Goal: Task Accomplishment & Management: Use online tool/utility

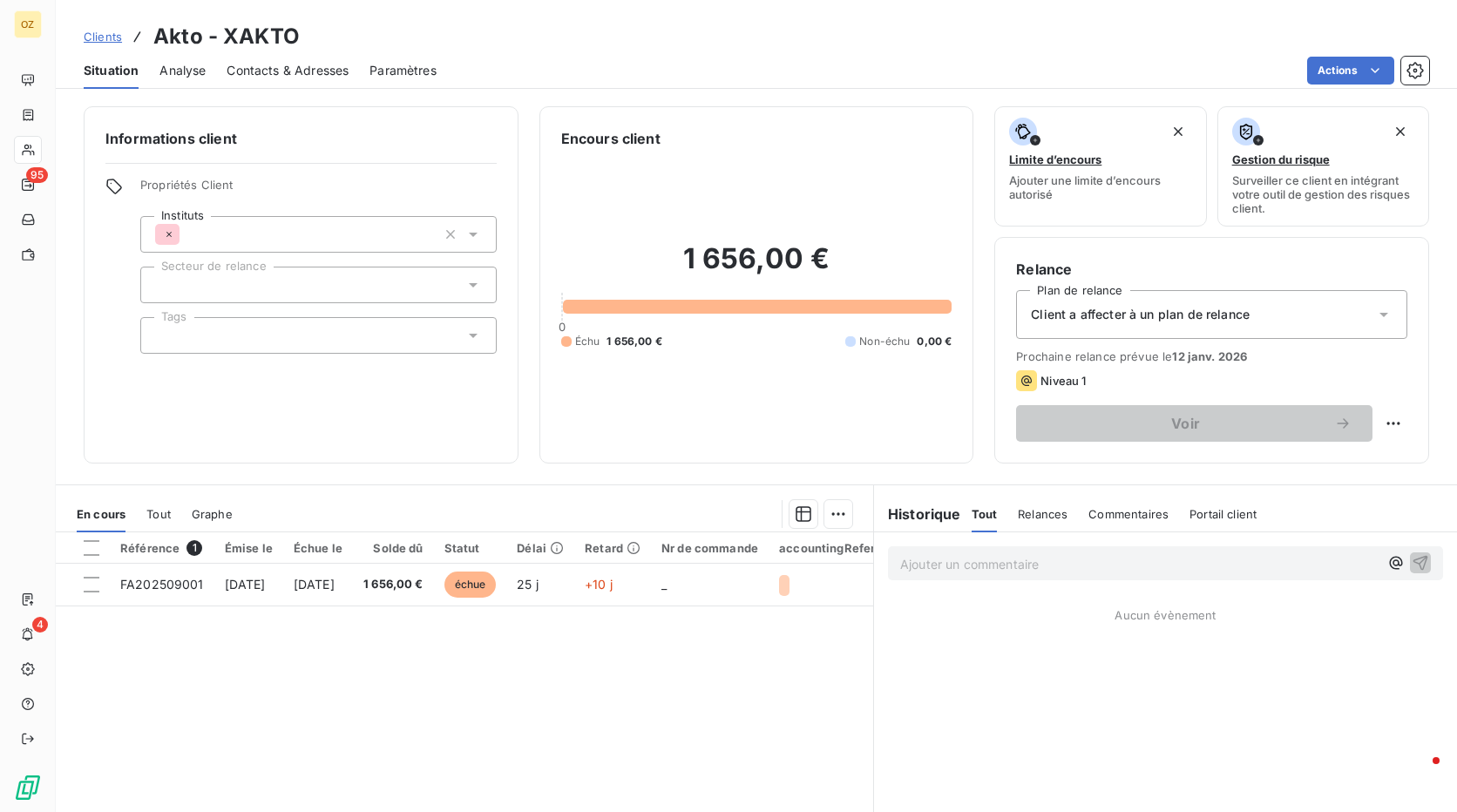
click at [1231, 311] on span "Client a affecter à un plan de relance" at bounding box center [1140, 314] width 219 height 18
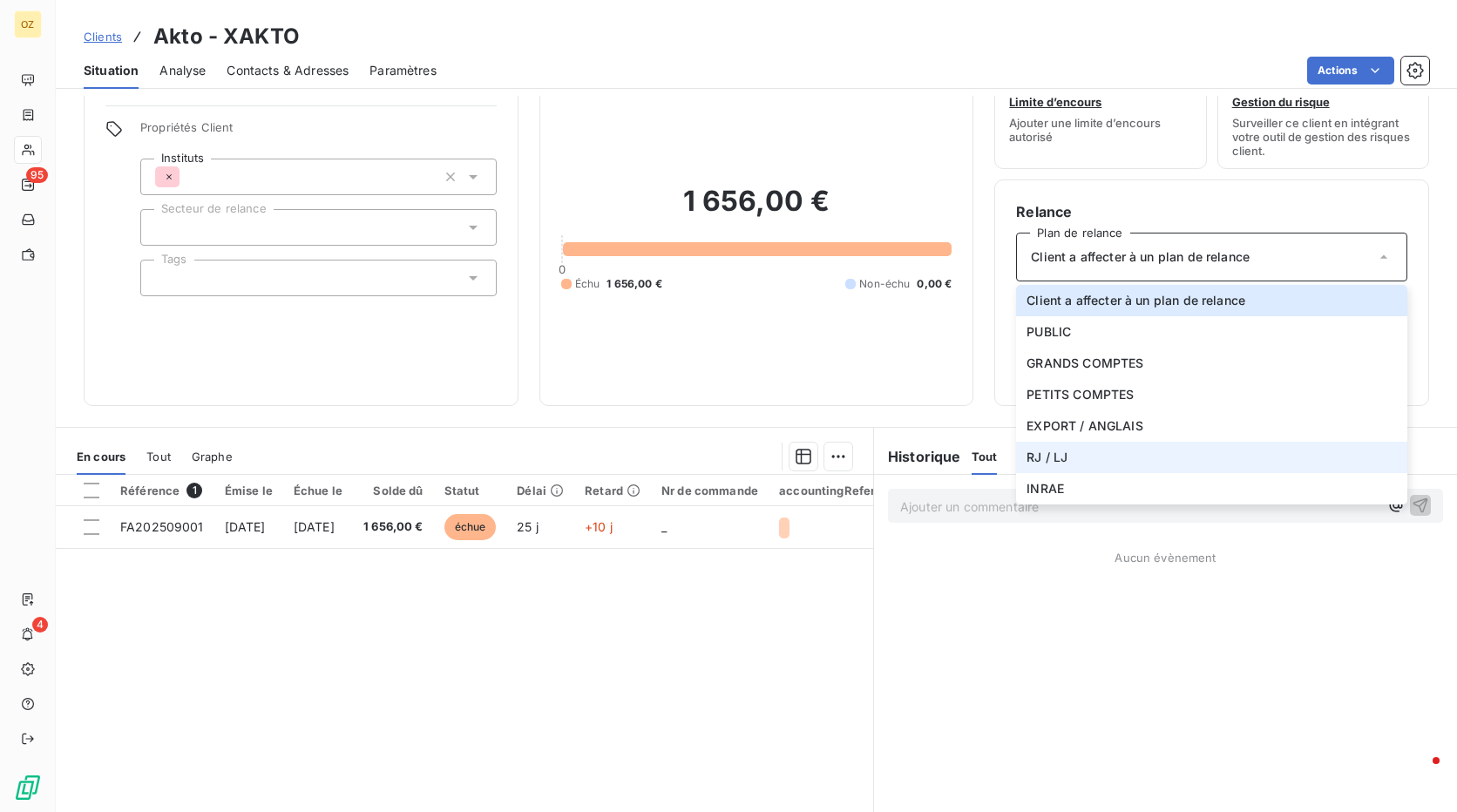
scroll to position [87, 0]
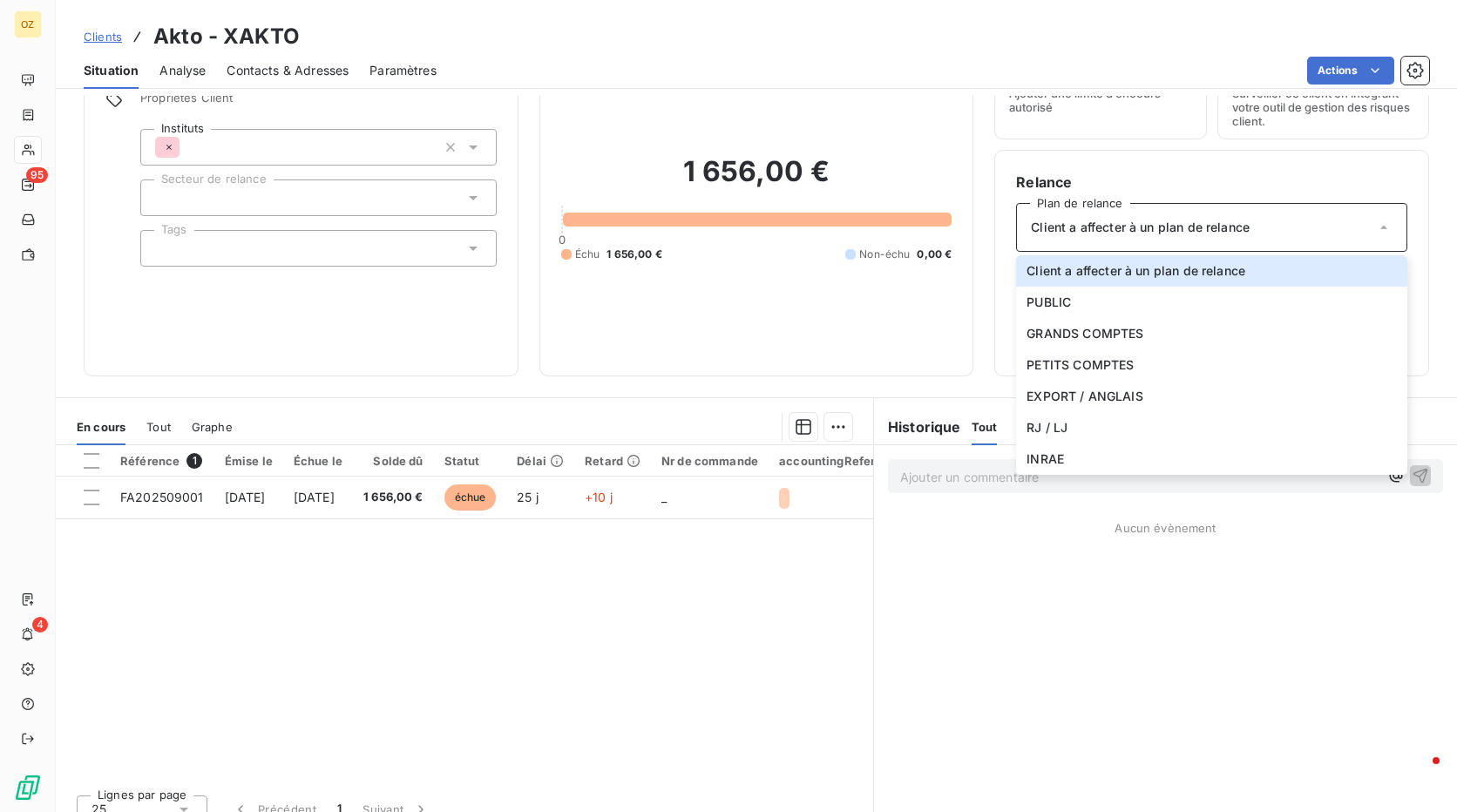
click at [938, 328] on div "1 656,00 € 0 Échu 1 656,00 € Non-échu 0,00 €" at bounding box center [757, 208] width 391 height 292
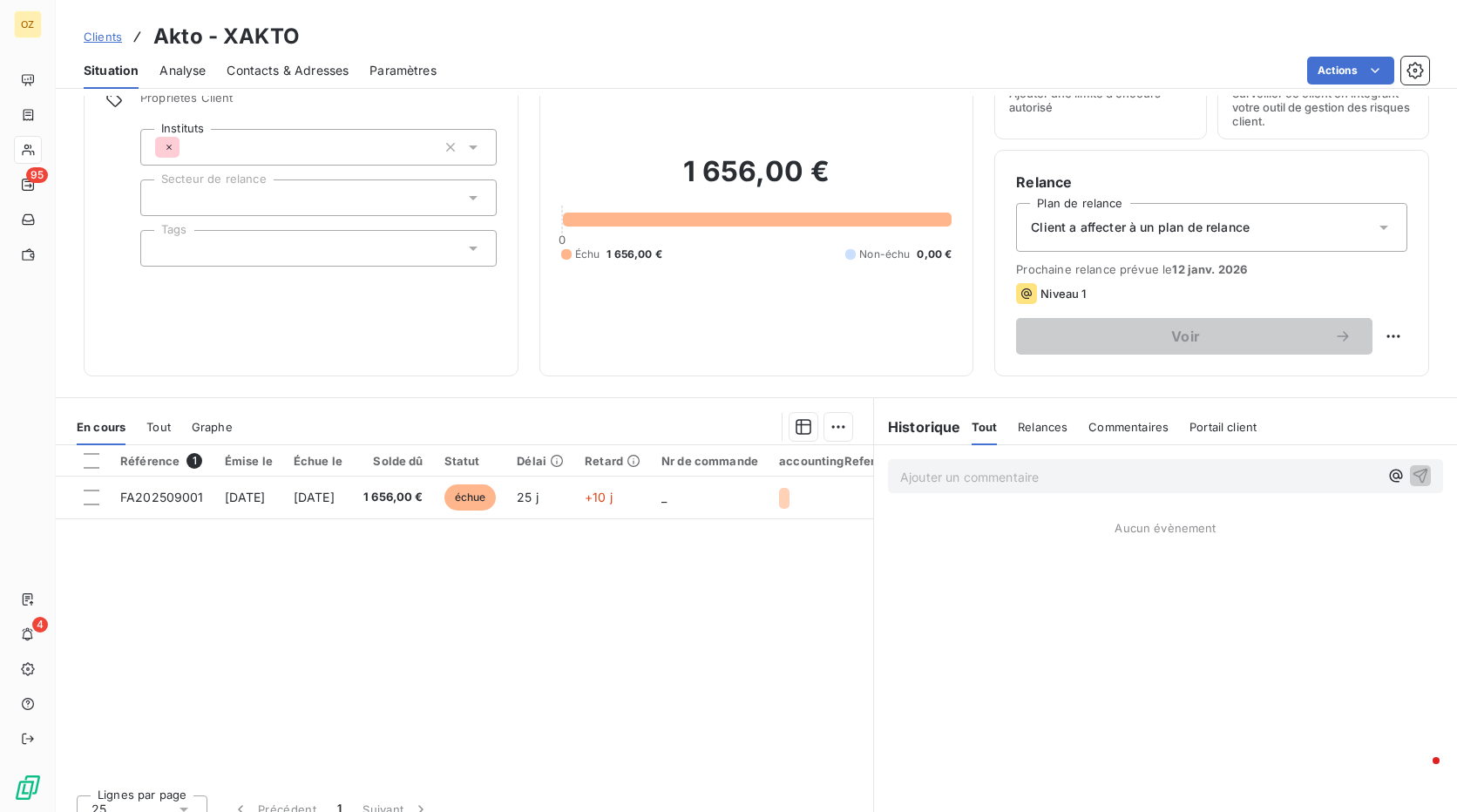
click at [1133, 235] on span "Client a affecter à un plan de relance" at bounding box center [1140, 227] width 219 height 18
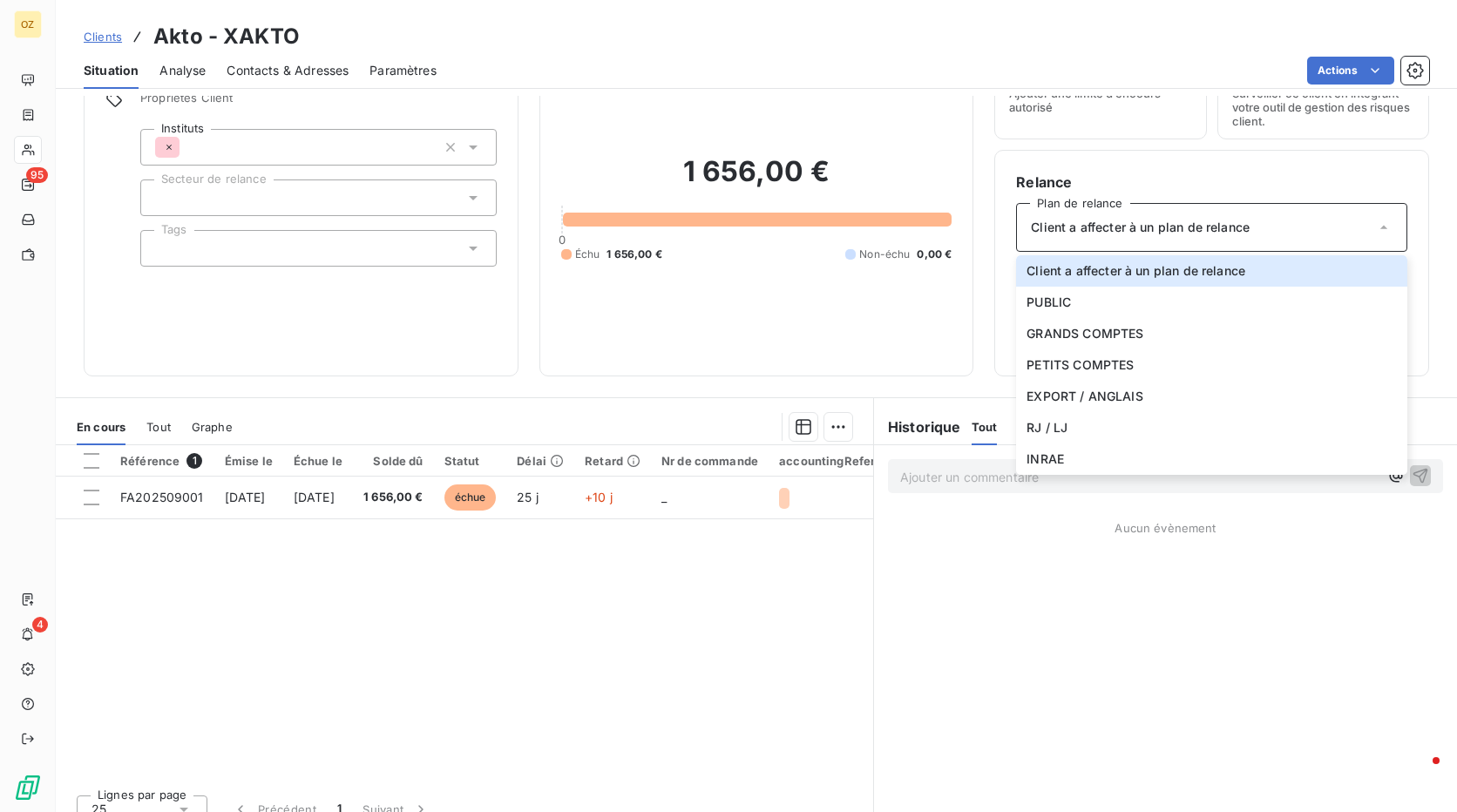
click at [901, 336] on div "1 656,00 € 0 Échu 1 656,00 € Non-échu 0,00 €" at bounding box center [757, 208] width 391 height 292
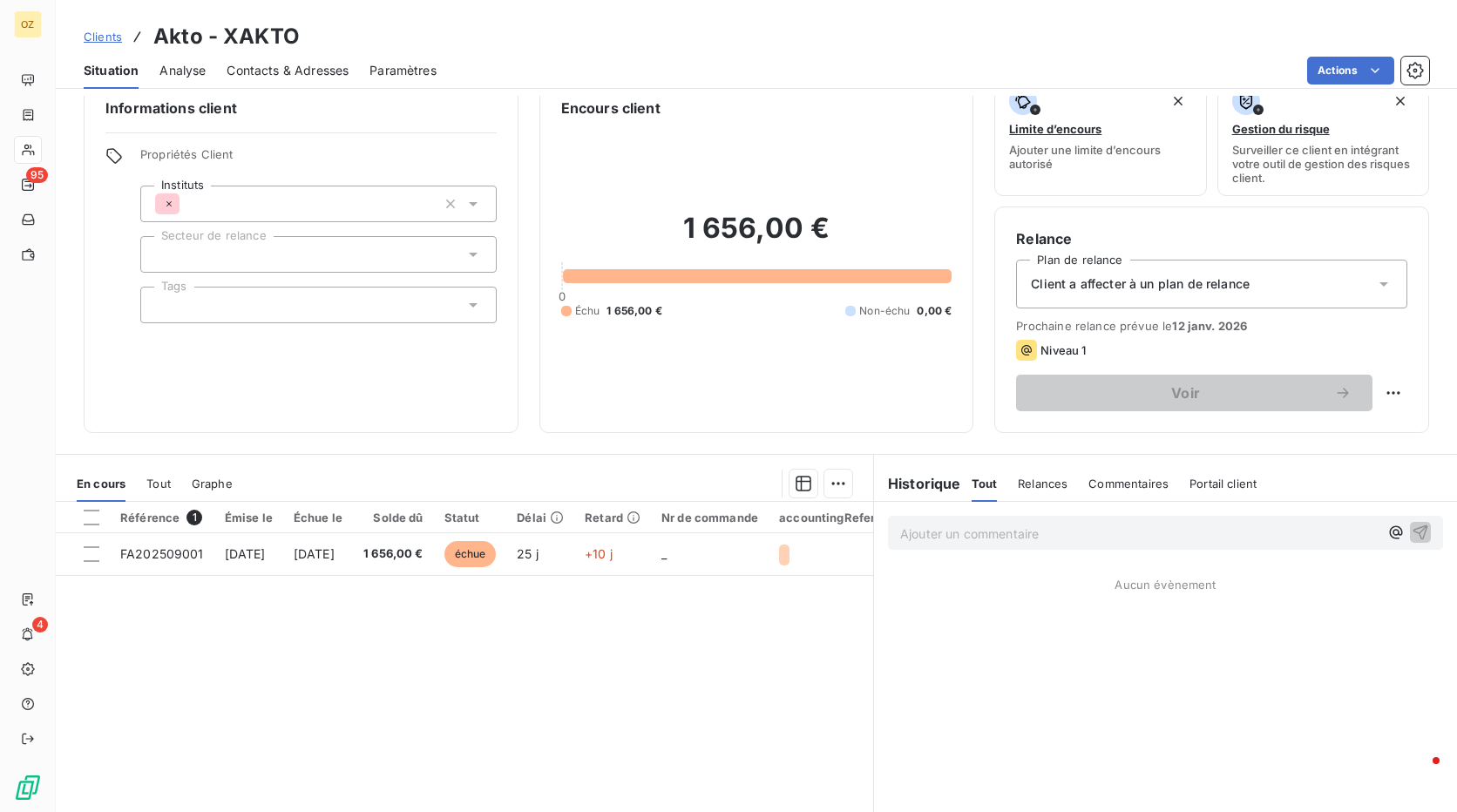
scroll to position [0, 0]
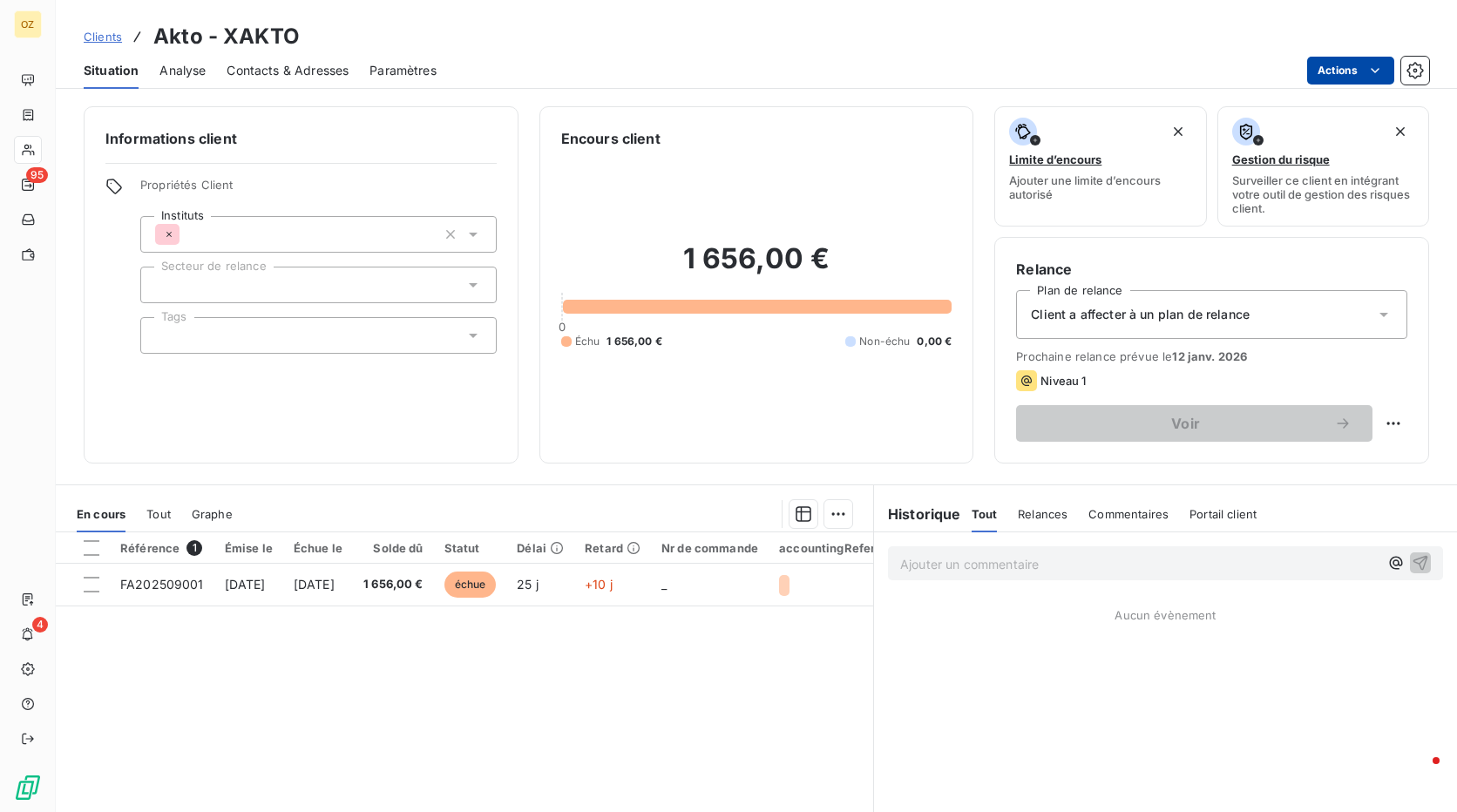
click at [1348, 57] on html "OZ 95 4 Clients Akto - XAKTO Situation Analyse Contacts & Adresses Paramètres A…" at bounding box center [728, 406] width 1457 height 812
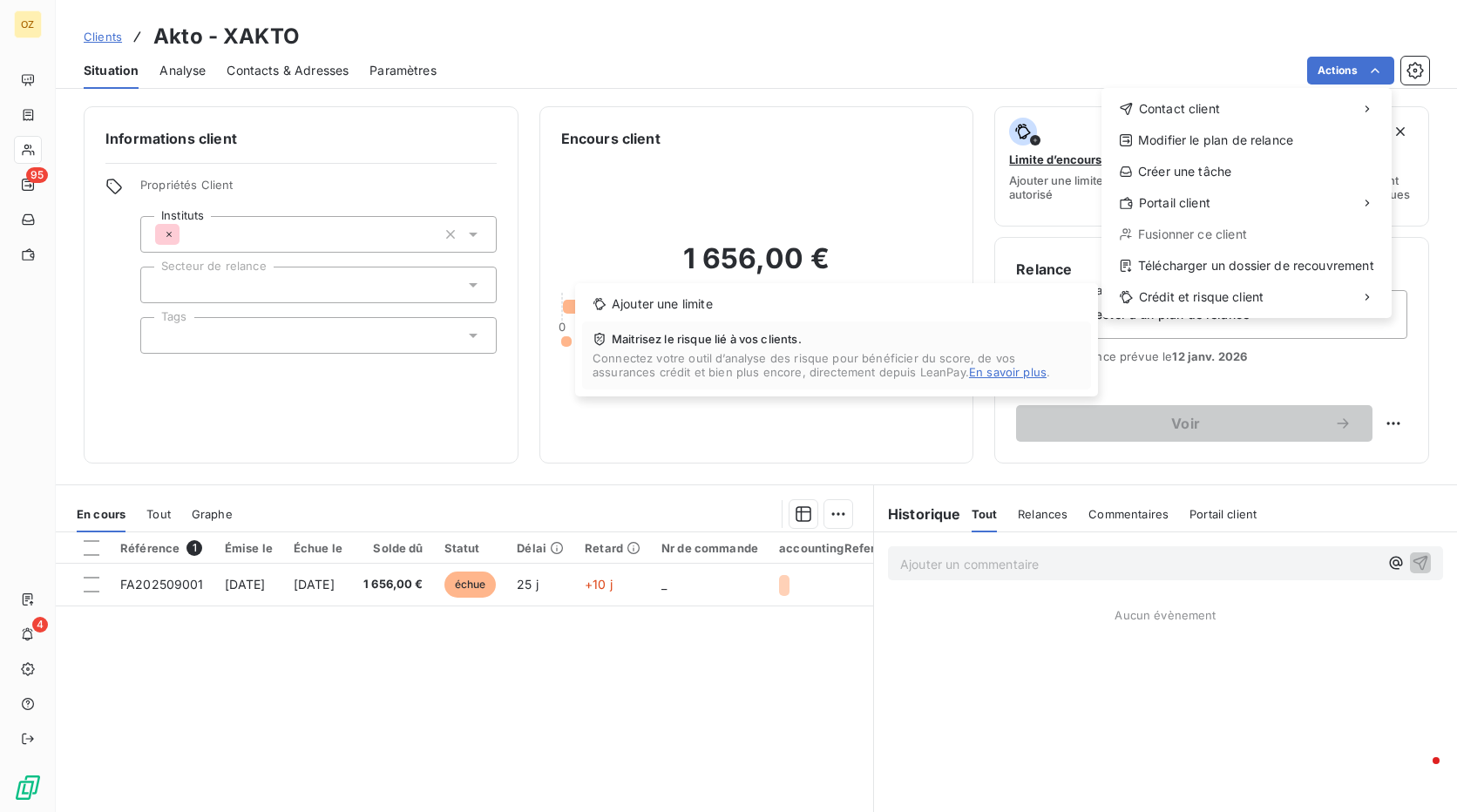
click at [787, 453] on html "OZ 95 4 Clients Akto - XAKTO Situation Analyse Contacts & Adresses Paramètres A…" at bounding box center [728, 406] width 1457 height 812
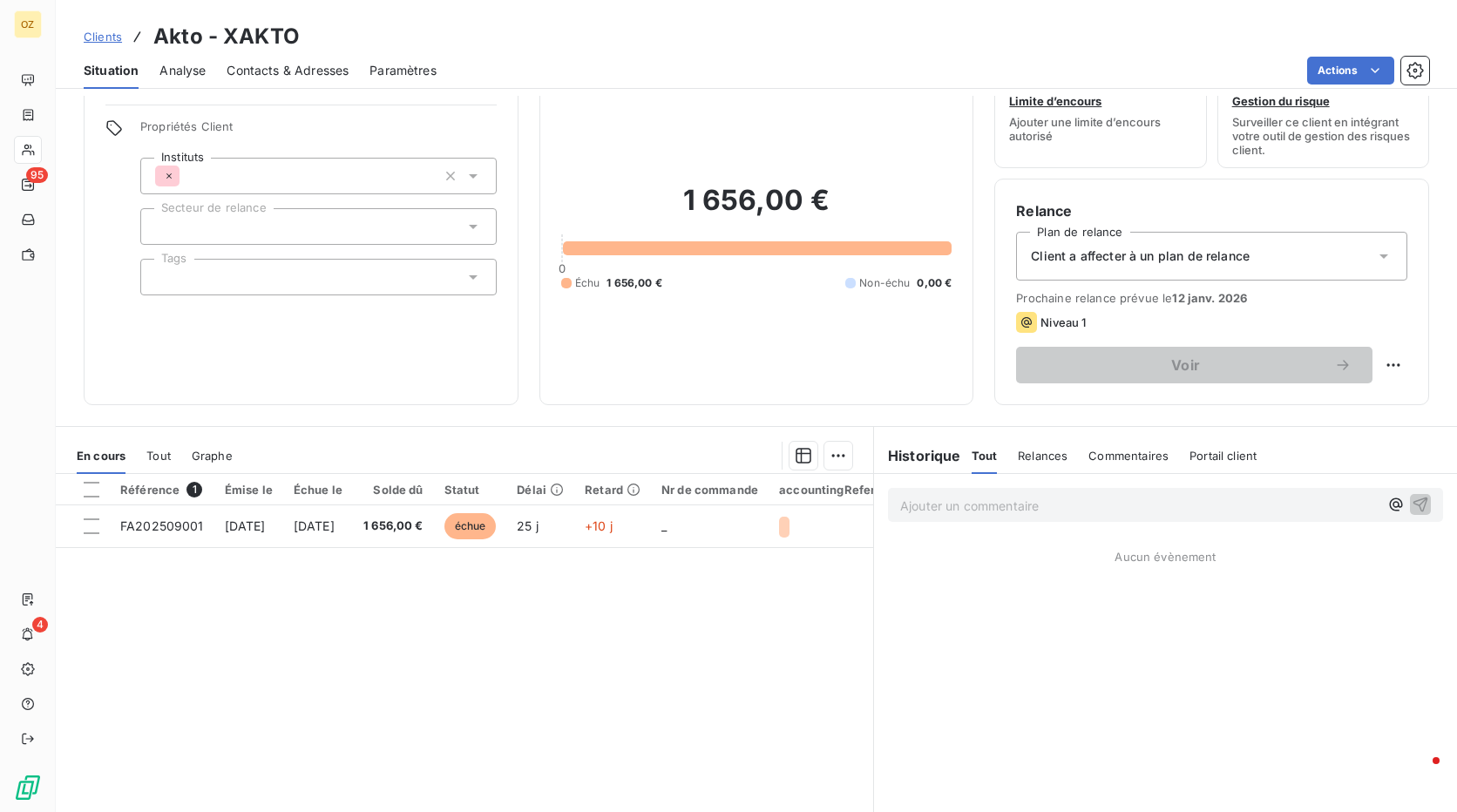
scroll to position [87, 0]
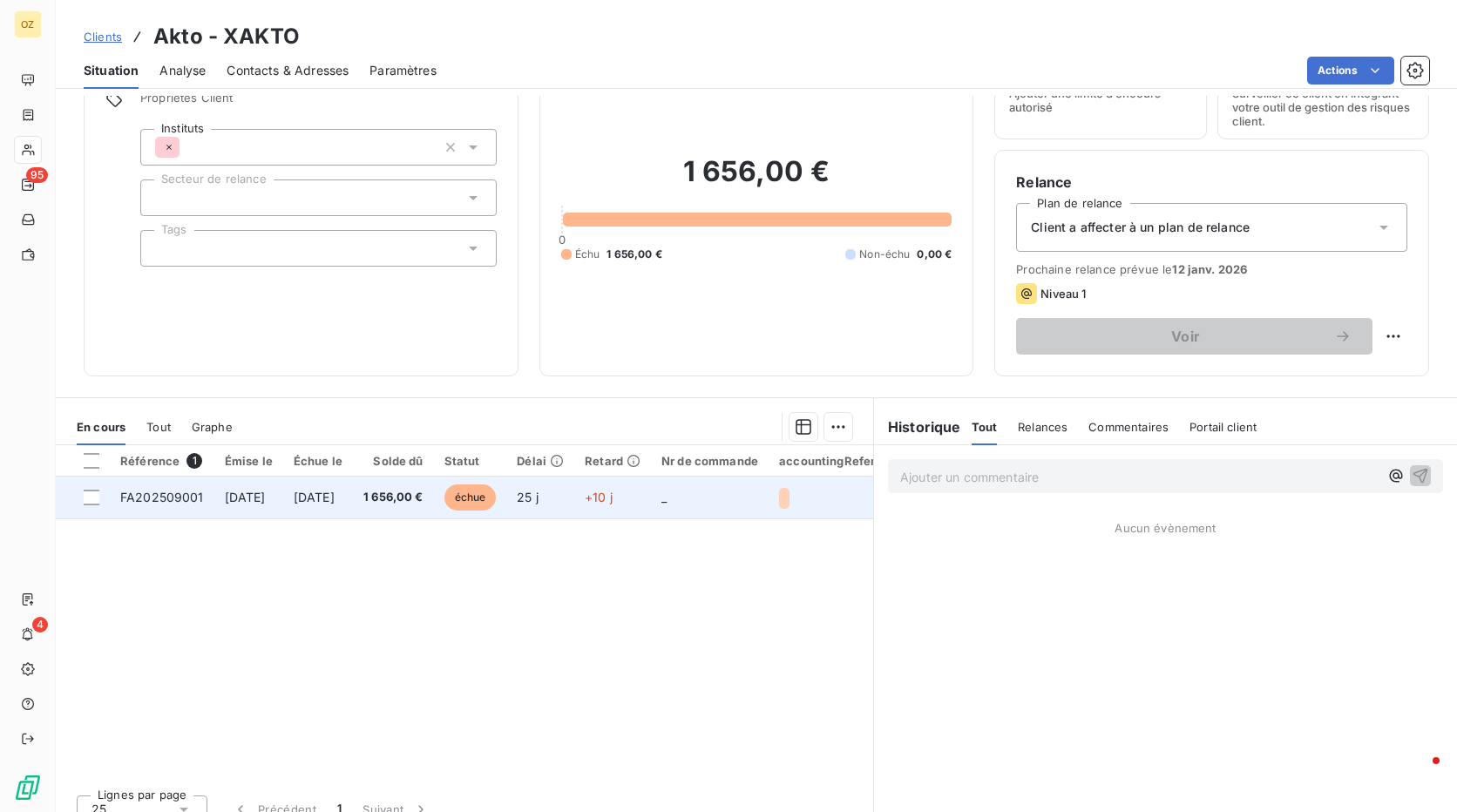
click at [641, 508] on td "+10 j" at bounding box center [613, 497] width 77 height 41
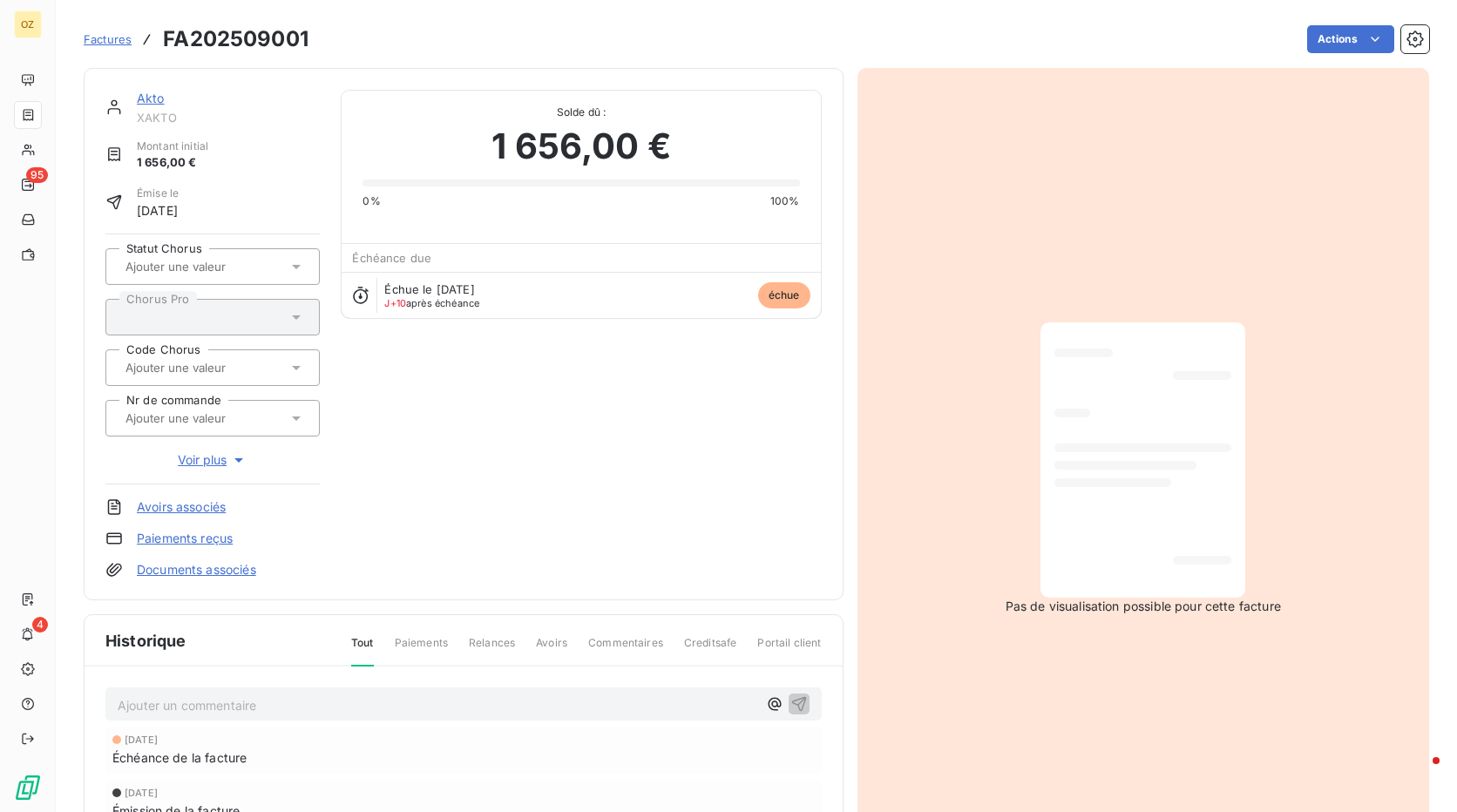
scroll to position [88, 0]
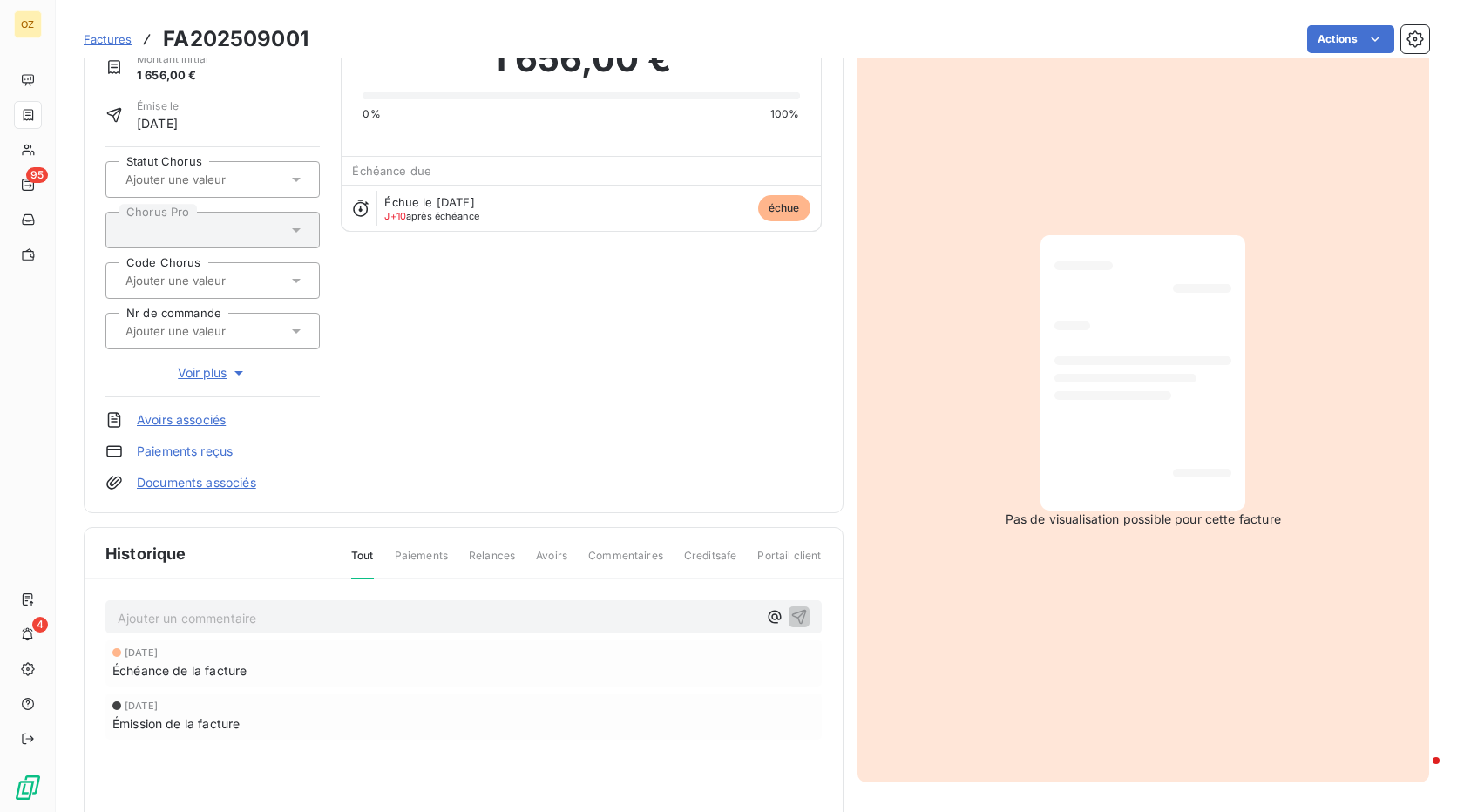
click at [589, 555] on span "Commentaires" at bounding box center [626, 563] width 75 height 30
click at [630, 554] on span "Commentaires" at bounding box center [626, 563] width 75 height 30
click at [327, 619] on p "Ajouter un commentaire ﻿" at bounding box center [437, 617] width 639 height 22
